Goal: Information Seeking & Learning: Check status

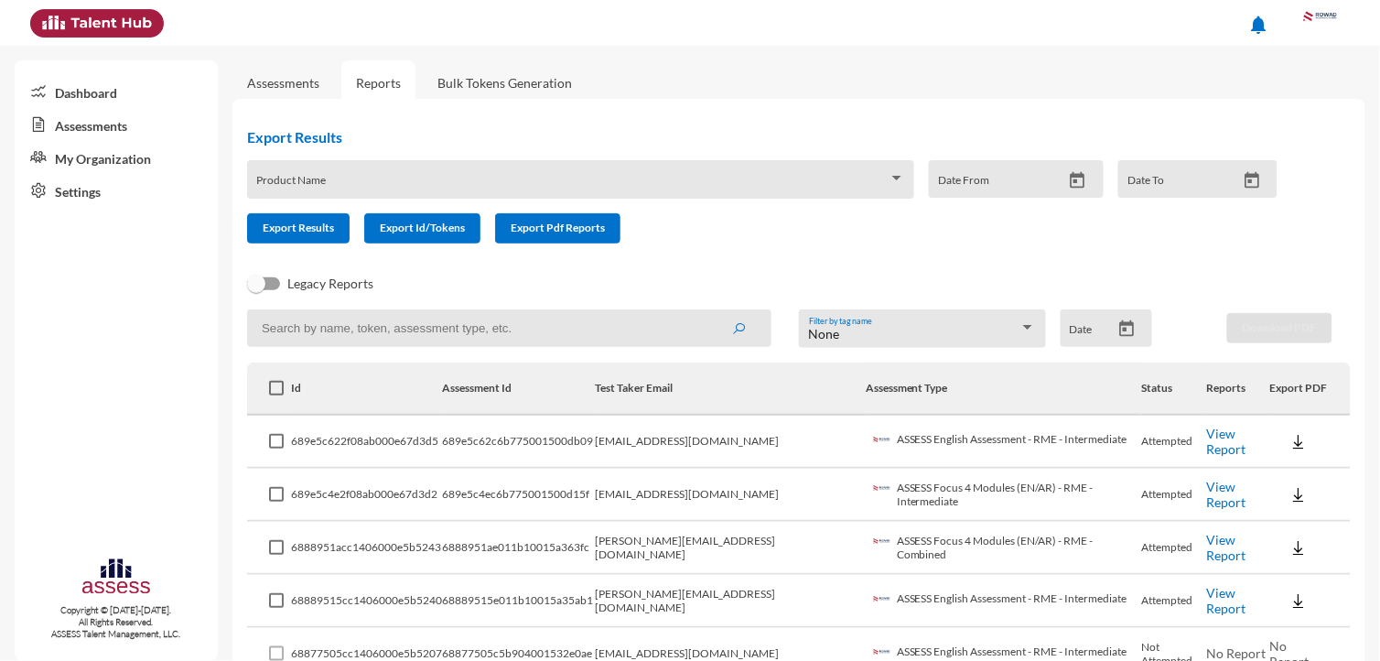
click at [1239, 433] on link "View Report" at bounding box center [1225, 441] width 39 height 31
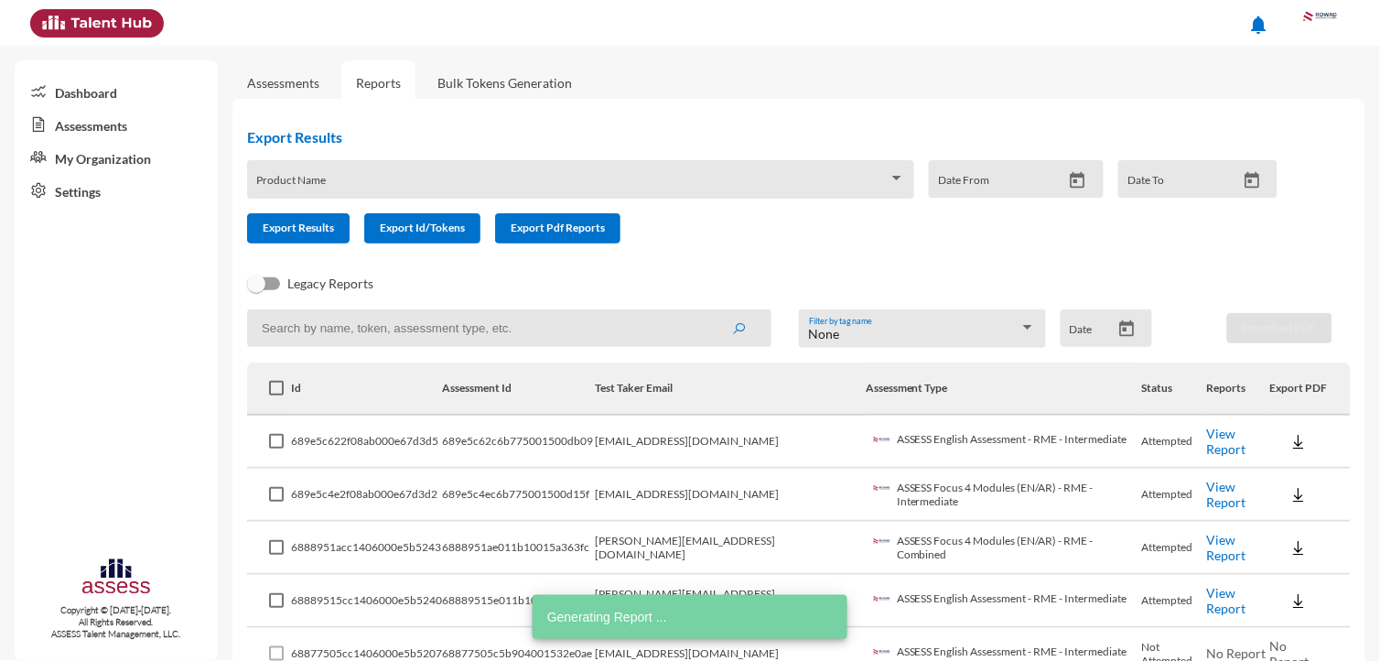
click at [1237, 501] on td "View Report" at bounding box center [1237, 495] width 63 height 53
click at [1237, 487] on link "View Report" at bounding box center [1225, 494] width 39 height 31
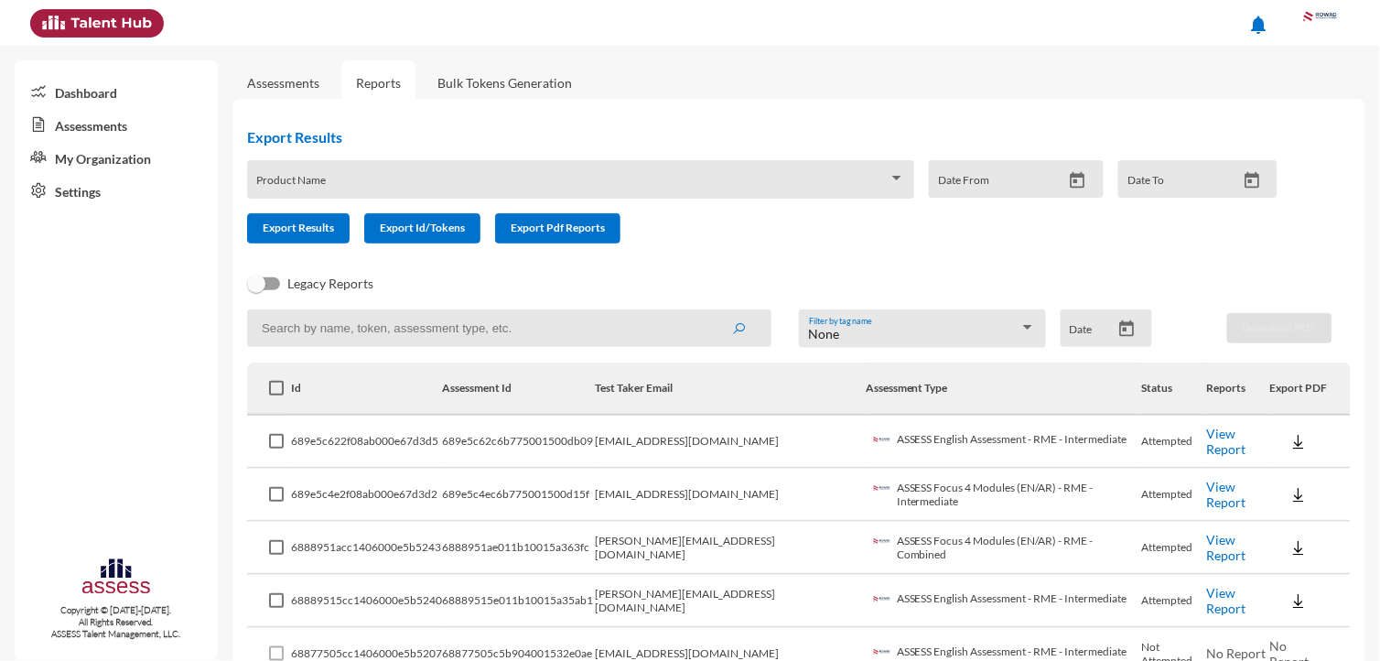
click at [1224, 482] on link "View Report" at bounding box center [1225, 494] width 39 height 31
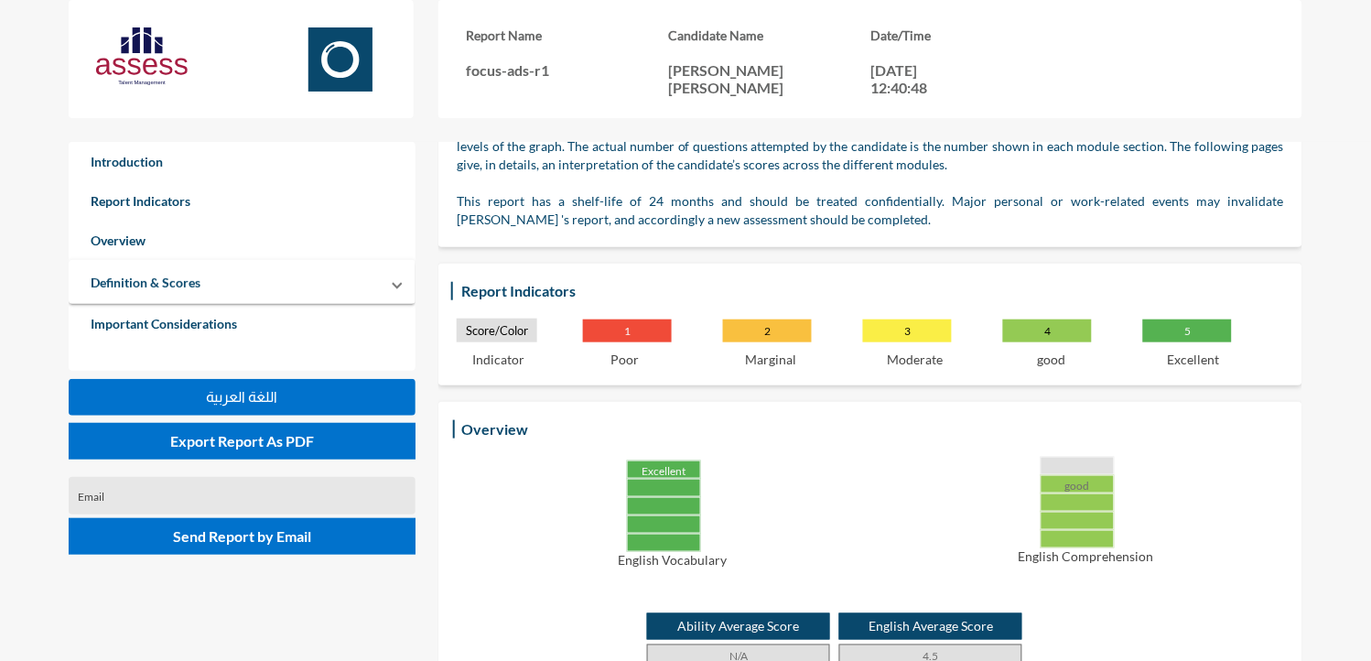
scroll to position [171, 0]
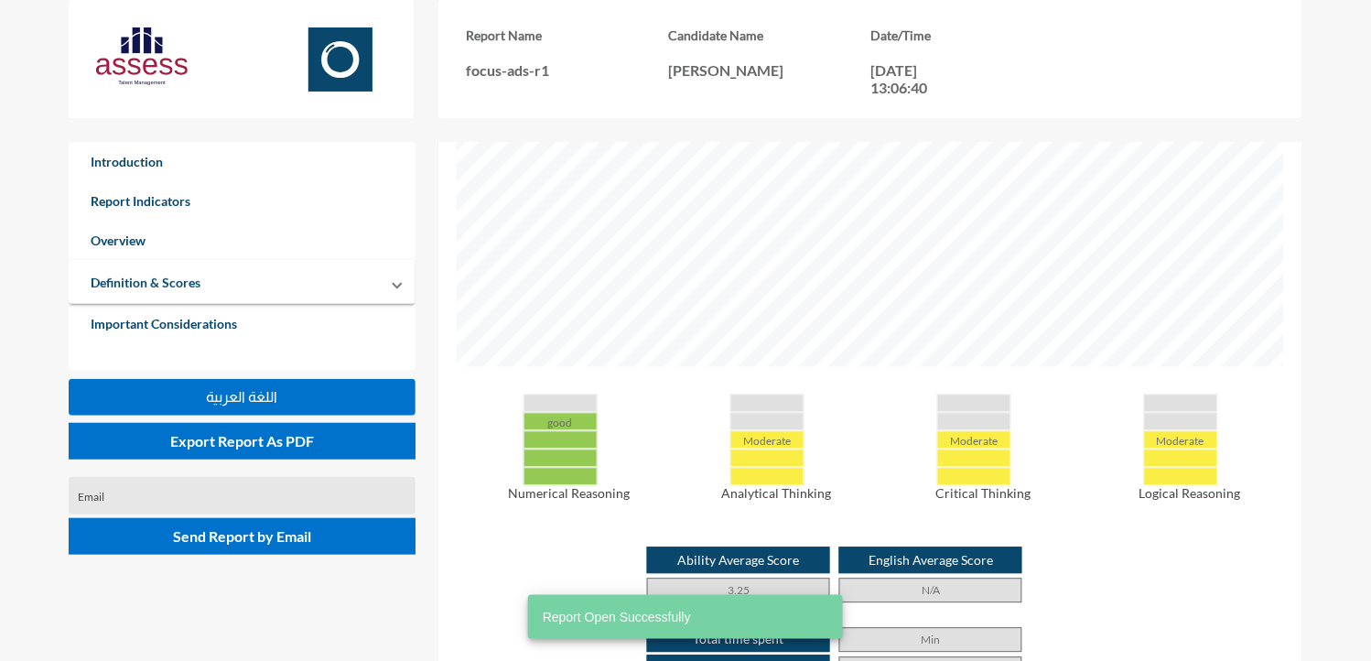
scroll to position [764, 0]
